Goal: Task Accomplishment & Management: Manage account settings

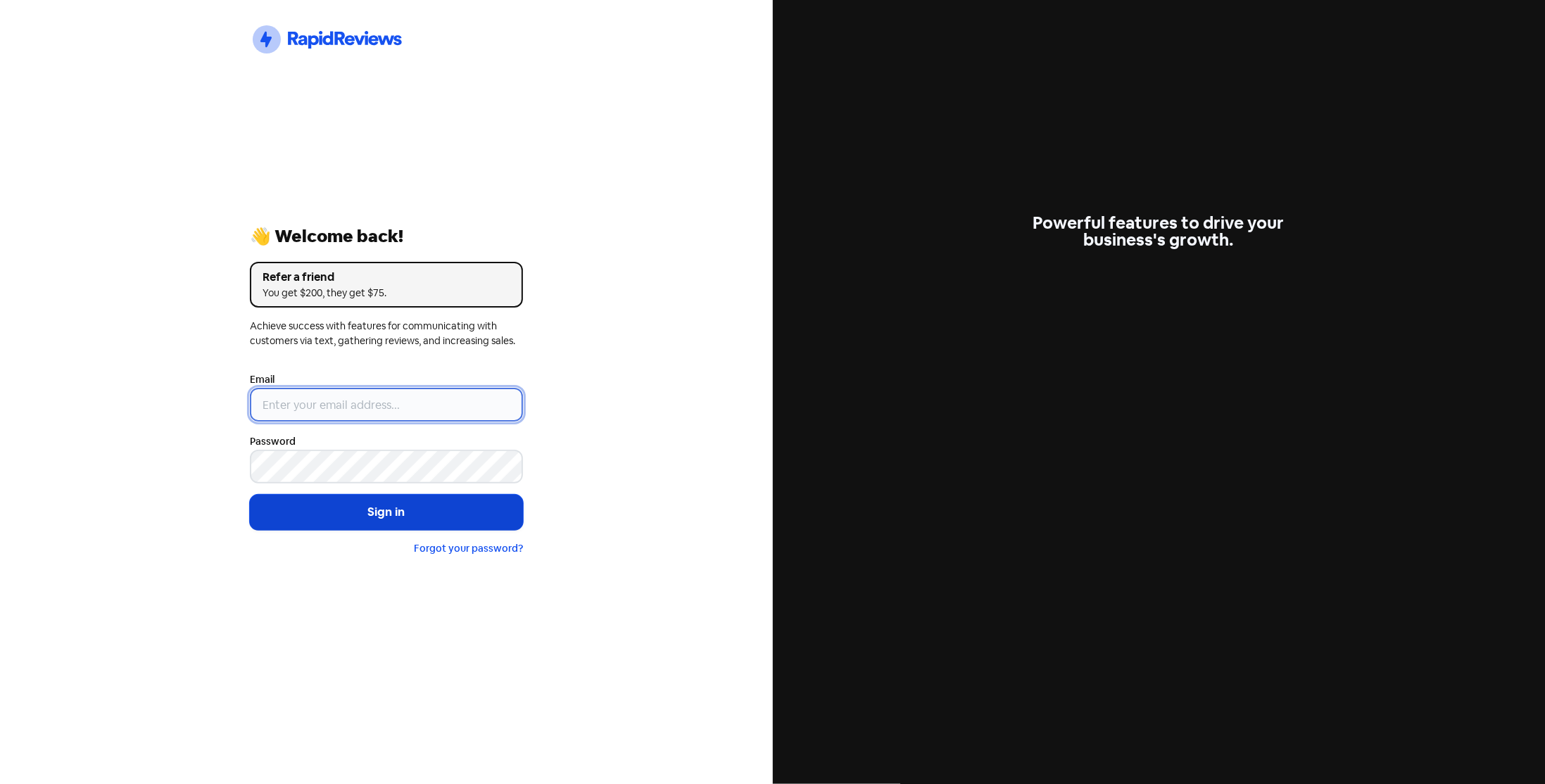
type input "[EMAIL_ADDRESS][DOMAIN_NAME]"
click at [377, 516] on button "Sign in" at bounding box center [386, 512] width 273 height 35
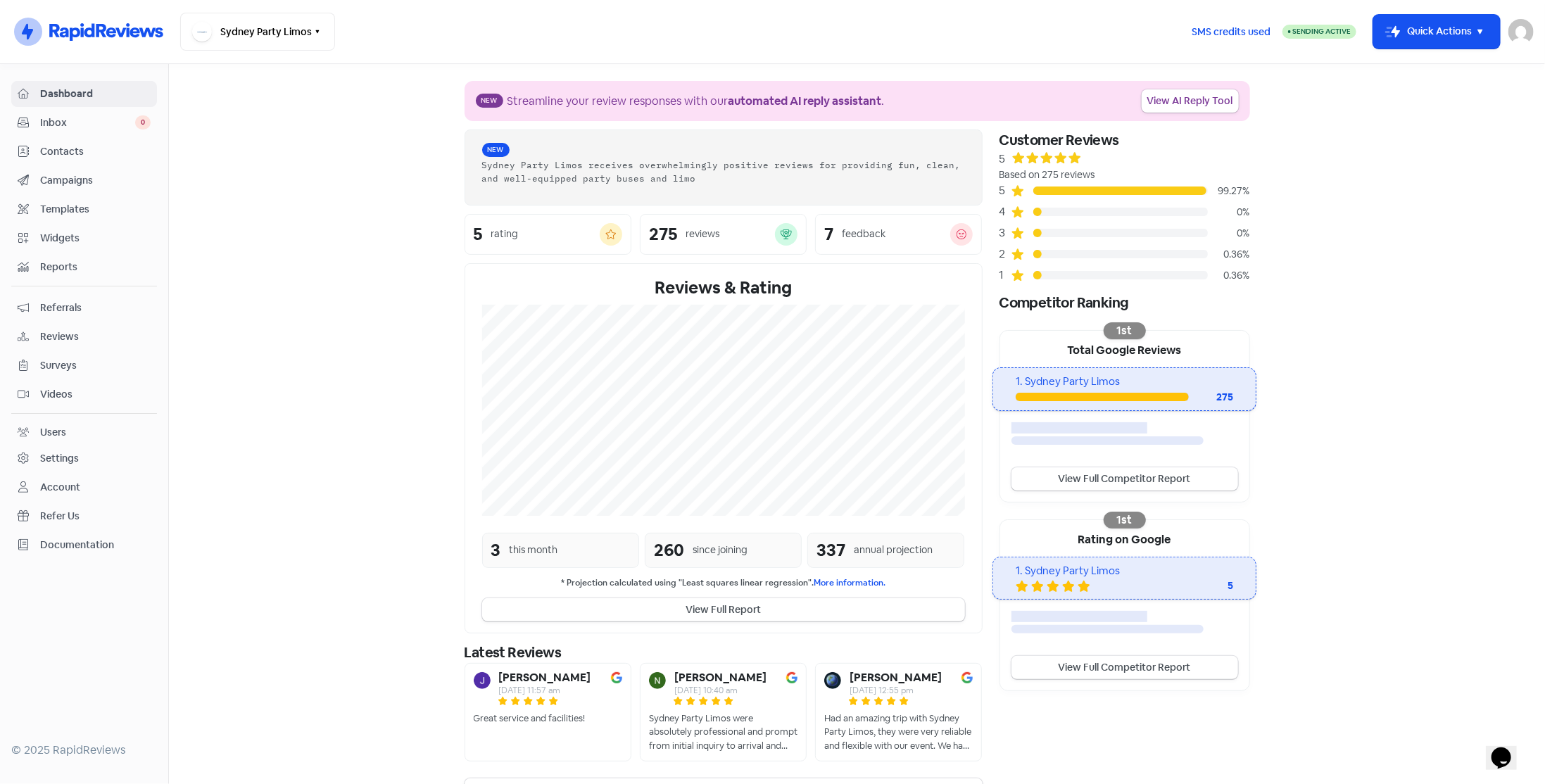
click at [27, 134] on div "Dashboard Inbox 0 Contacts Campaigns Templates Widgets Reports Referrals Review…" at bounding box center [84, 319] width 145 height 477
click at [45, 152] on span "Contacts" at bounding box center [96, 151] width 111 height 15
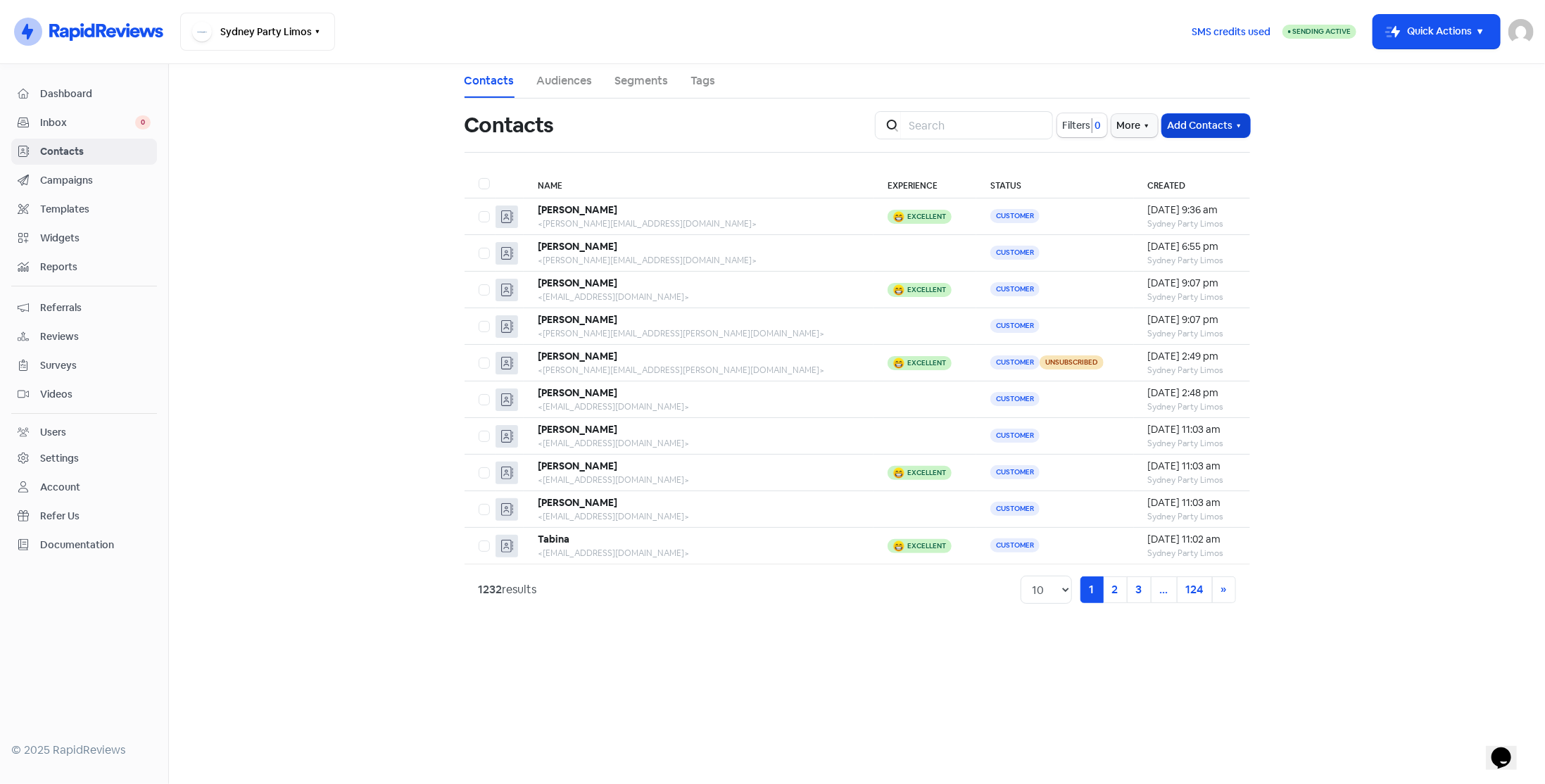
click at [1192, 126] on button "Add Contacts" at bounding box center [1206, 126] width 88 height 23
click at [1178, 153] on button "Add a contact" at bounding box center [1189, 156] width 120 height 28
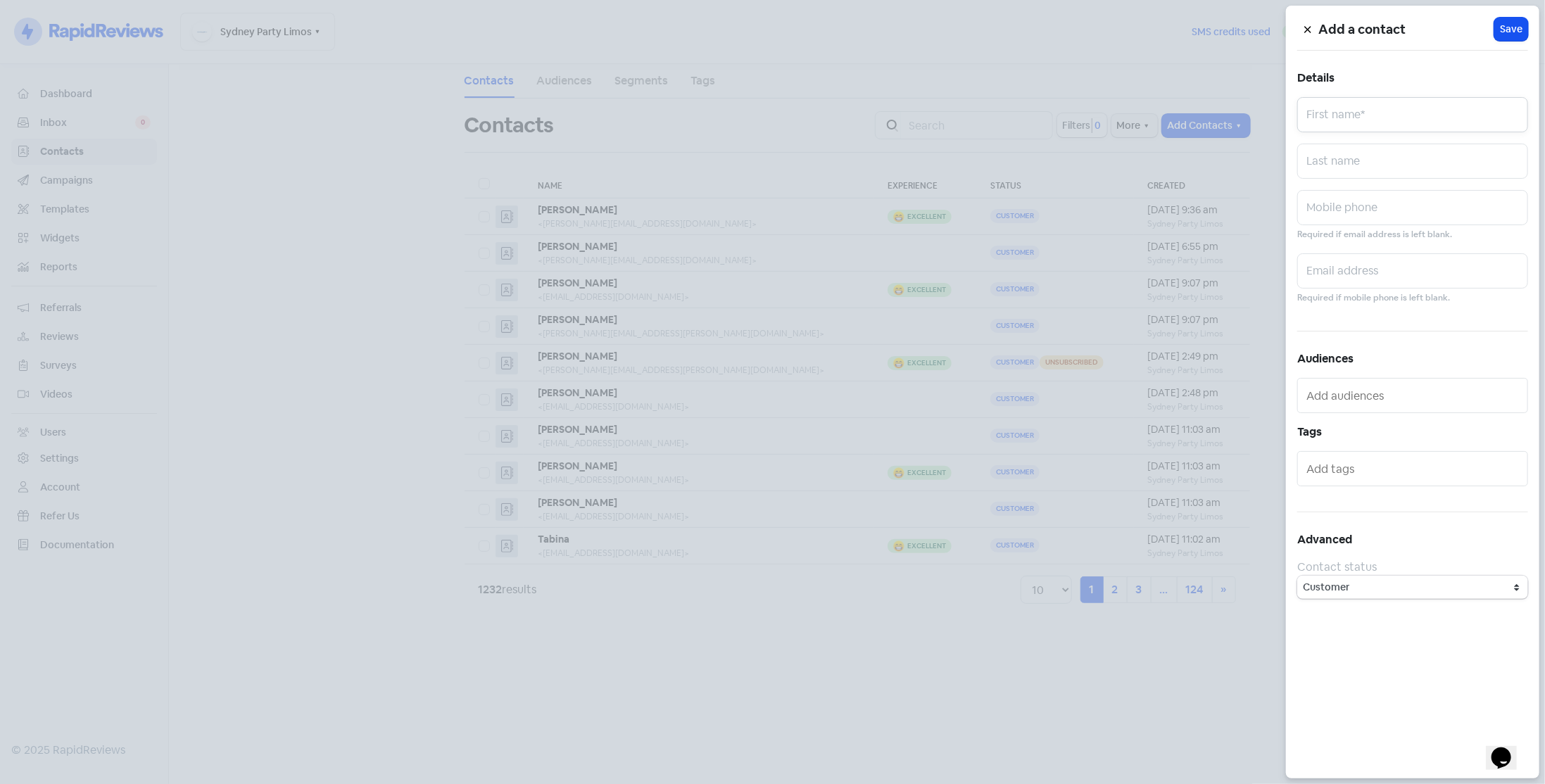
click at [1372, 114] on input "text" at bounding box center [1412, 115] width 231 height 35
type input "[PERSON_NAME]"
click at [1350, 274] on input "text" at bounding box center [1412, 271] width 231 height 35
paste input "[EMAIL_ADDRESS][DOMAIN_NAME]"
type input "[EMAIL_ADDRESS][DOMAIN_NAME]"
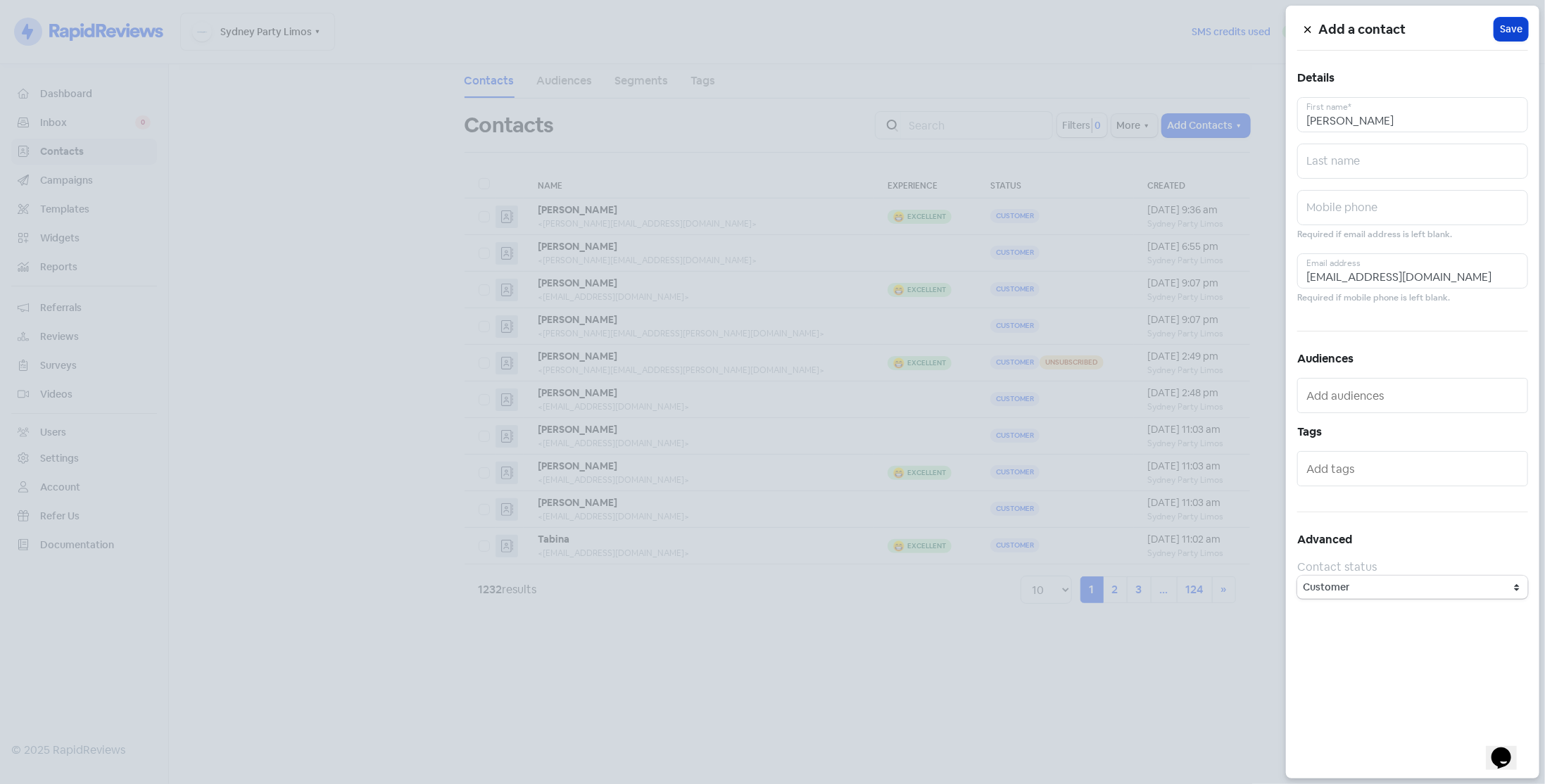
click at [1500, 31] on button "Icon For Loading Save" at bounding box center [1512, 29] width 34 height 23
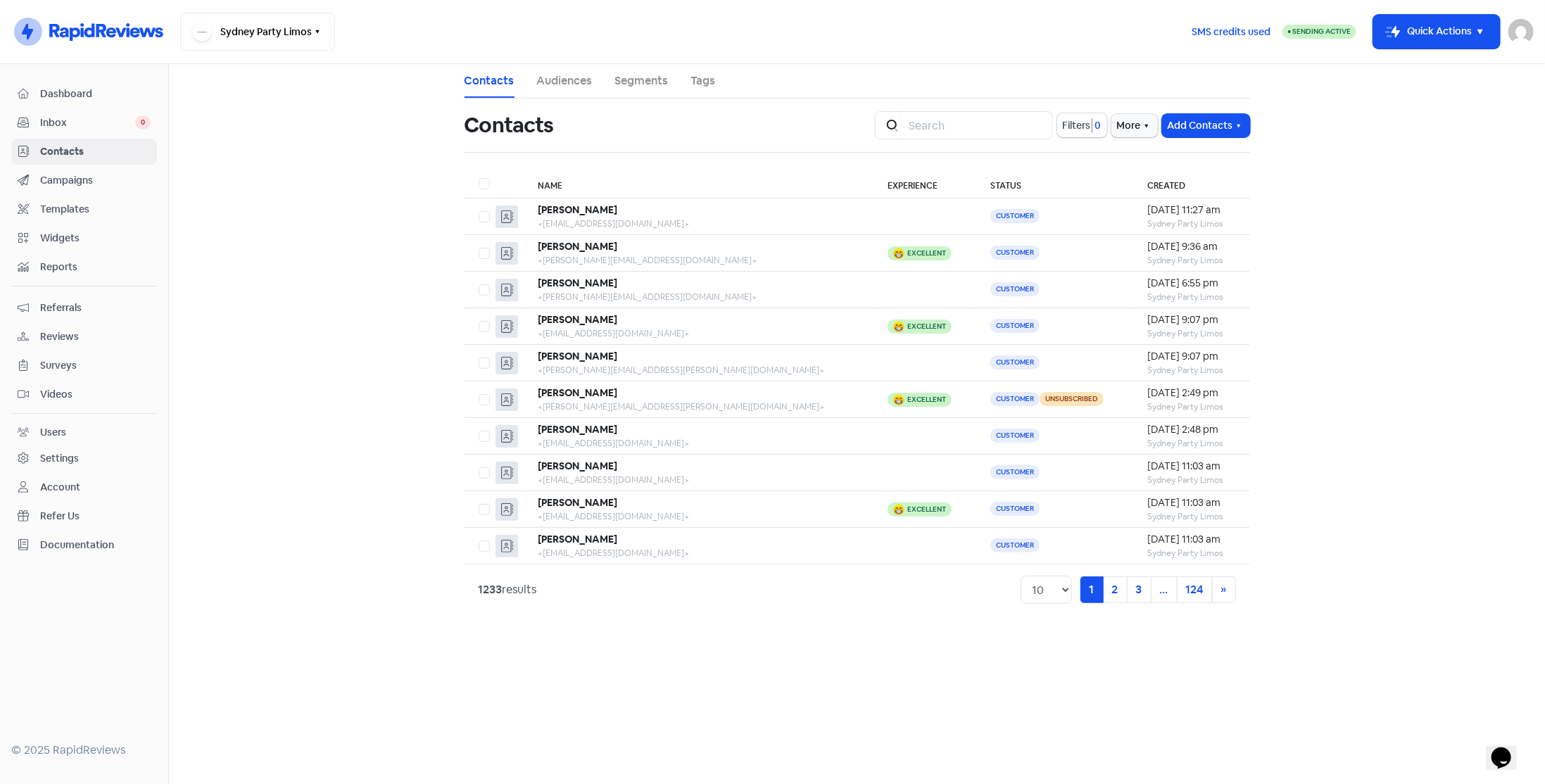
click at [94, 87] on span "Dashboard" at bounding box center [96, 94] width 111 height 15
